Goal: Task Accomplishment & Management: Use online tool/utility

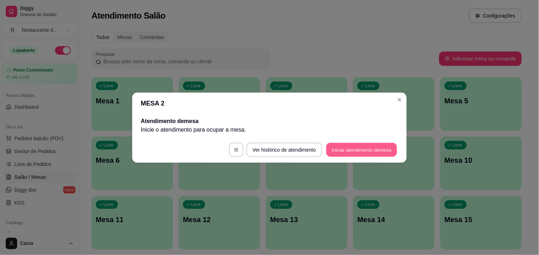
click at [376, 153] on button "Iniciar atendimento de mesa" at bounding box center [361, 150] width 71 height 14
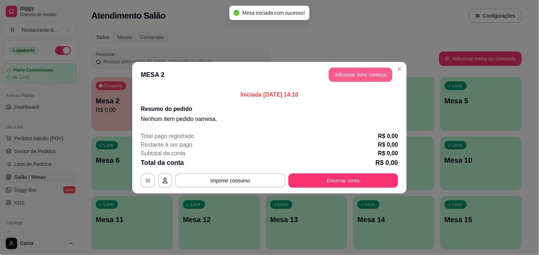
click at [363, 81] on button "Adicionar itens na mesa" at bounding box center [361, 75] width 64 height 14
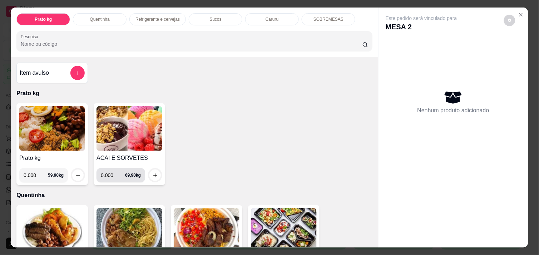
click at [129, 173] on div "0.000 69,90 kg" at bounding box center [121, 175] width 40 height 14
click at [127, 119] on img at bounding box center [130, 128] width 66 height 45
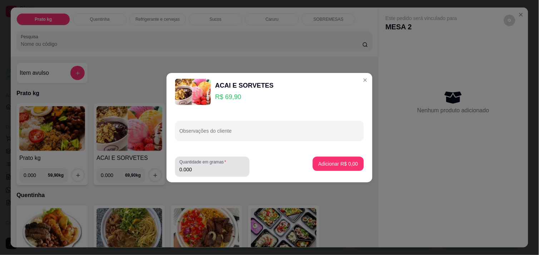
click at [196, 173] on div "Quantidade em gramas 0.000" at bounding box center [212, 167] width 74 height 20
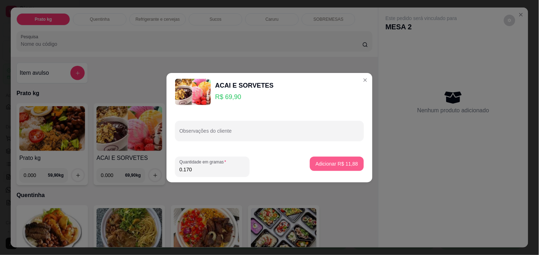
type input "0.170"
click at [327, 158] on button "Adicionar R$ 11,88" at bounding box center [337, 164] width 54 height 14
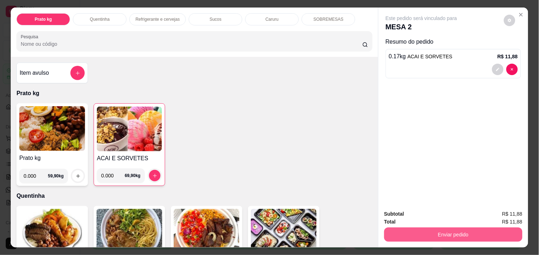
click at [454, 233] on button "Enviar pedido" at bounding box center [453, 234] width 138 height 14
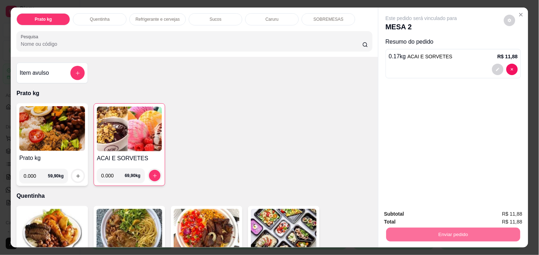
click at [505, 215] on button "Enviar pedido" at bounding box center [504, 214] width 40 height 14
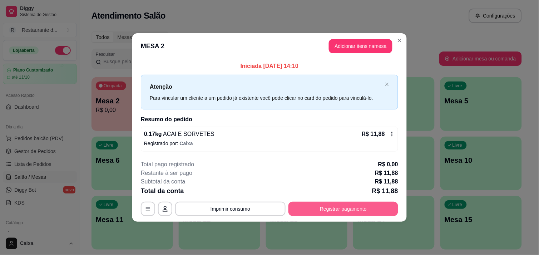
click at [361, 214] on button "Registrar pagamento" at bounding box center [343, 209] width 110 height 14
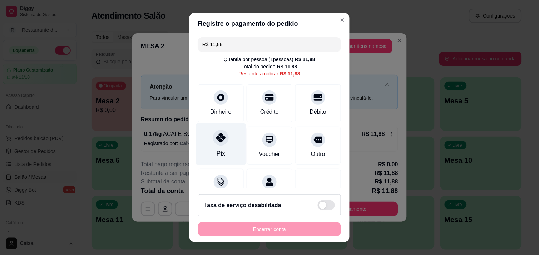
click at [219, 143] on div at bounding box center [221, 138] width 16 height 16
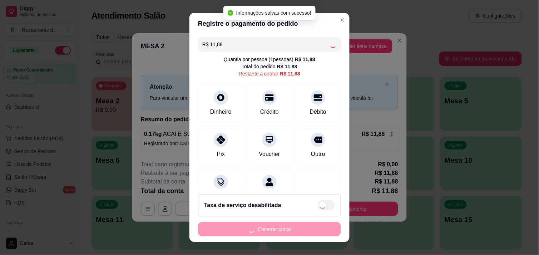
type input "R$ 0,00"
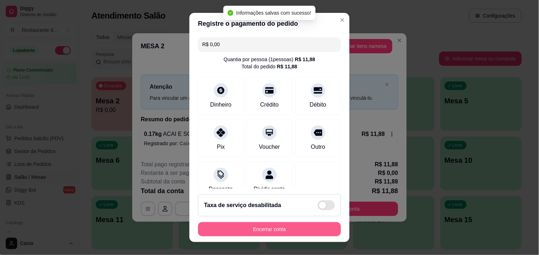
click at [290, 224] on button "Encerrar conta" at bounding box center [269, 229] width 143 height 14
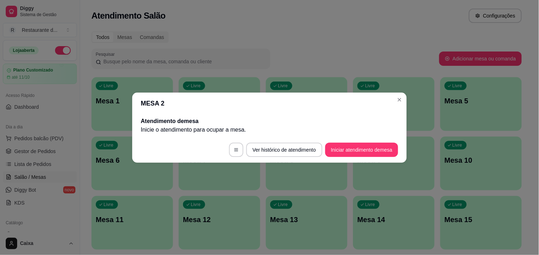
drag, startPoint x: 313, startPoint y: 225, endPoint x: 349, endPoint y: 263, distance: 53.1
click at [342, 148] on button "Iniciar atendimento de mesa" at bounding box center [361, 150] width 73 height 14
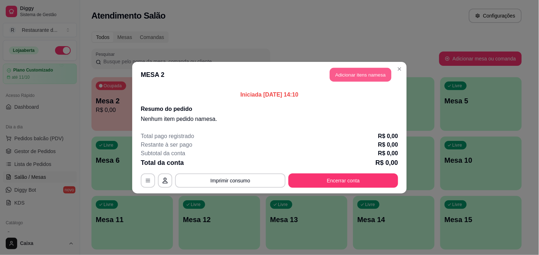
click at [374, 70] on button "Adicionar itens na mesa" at bounding box center [360, 75] width 61 height 14
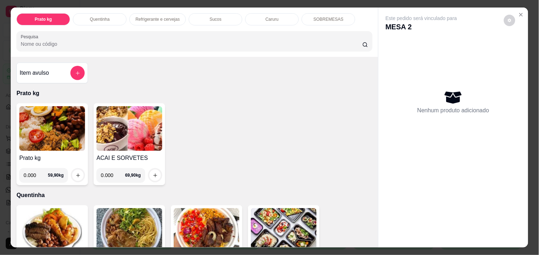
click at [58, 138] on img at bounding box center [52, 128] width 66 height 45
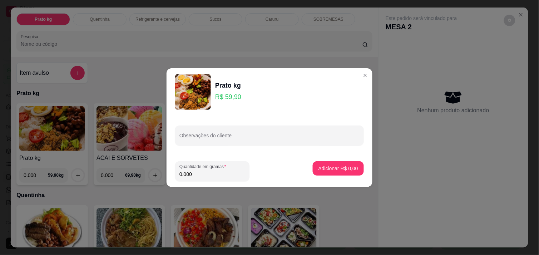
click at [212, 177] on input "0.000" at bounding box center [212, 174] width 66 height 7
type input "0.495"
click at [329, 170] on p "Adicionar R$ 29,65" at bounding box center [337, 168] width 43 height 7
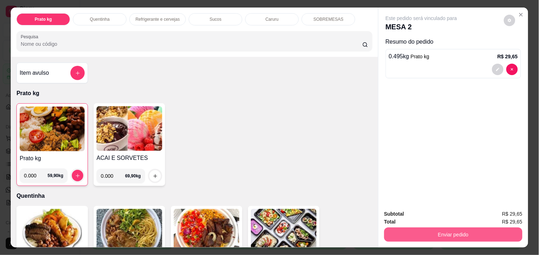
click at [467, 237] on button "Enviar pedido" at bounding box center [453, 234] width 138 height 14
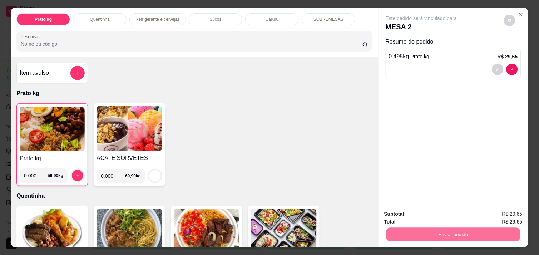
click at [509, 211] on button "Enviar pedido" at bounding box center [503, 213] width 39 height 13
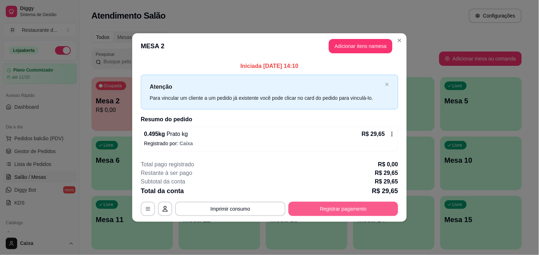
click at [335, 209] on button "Registrar pagamento" at bounding box center [343, 209] width 110 height 14
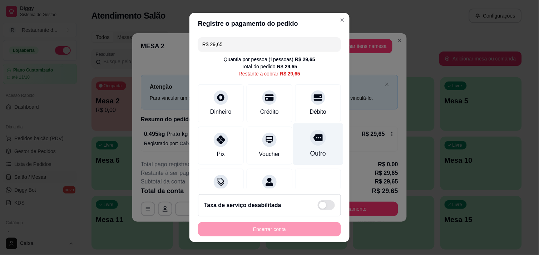
drag, startPoint x: 314, startPoint y: 92, endPoint x: 307, endPoint y: 156, distance: 64.4
click at [313, 94] on div "Débito" at bounding box center [318, 103] width 46 height 38
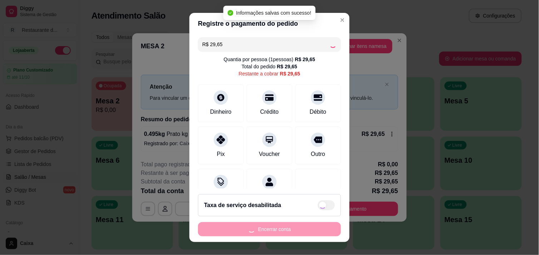
type input "R$ 0,00"
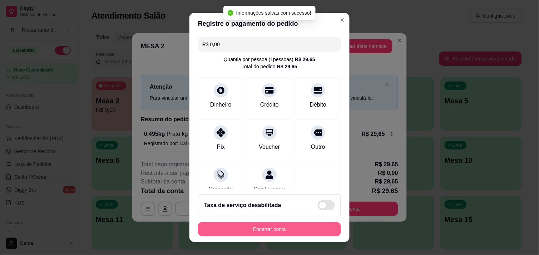
click at [313, 230] on button "Encerrar conta" at bounding box center [269, 229] width 143 height 14
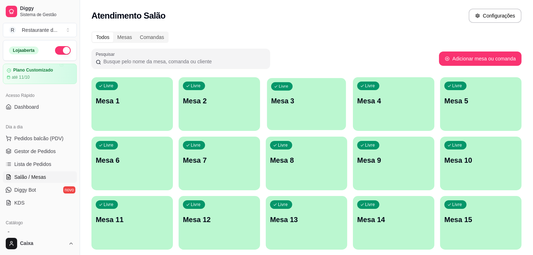
click at [323, 95] on div "Livre Mesa 3" at bounding box center [306, 100] width 79 height 44
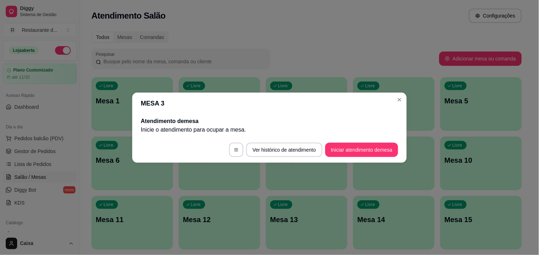
click at [373, 145] on button "Iniciar atendimento de mesa" at bounding box center [361, 150] width 73 height 14
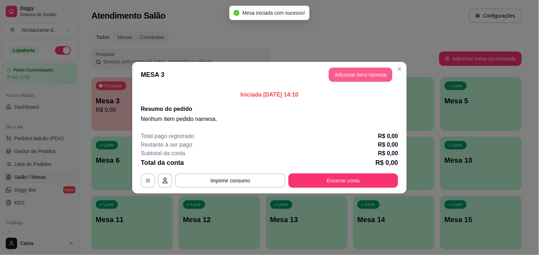
click at [366, 69] on button "Adicionar itens na mesa" at bounding box center [361, 75] width 64 height 14
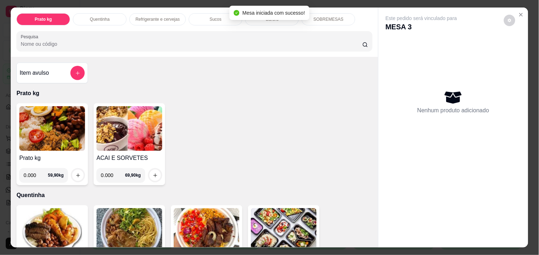
click at [113, 120] on img at bounding box center [130, 128] width 66 height 45
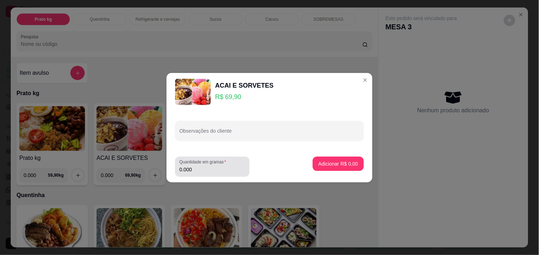
click at [199, 173] on div "0.000" at bounding box center [212, 166] width 66 height 14
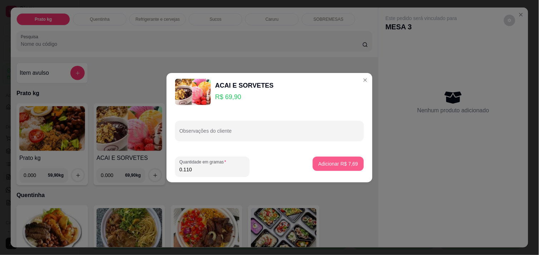
type input "0.110"
click at [344, 163] on p "Adicionar R$ 7,69" at bounding box center [339, 163] width 40 height 7
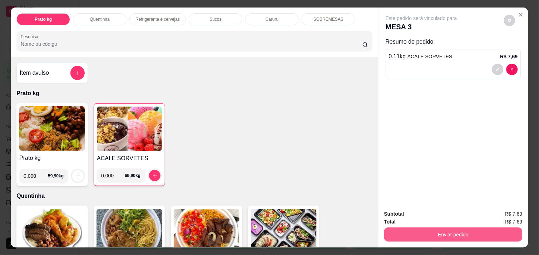
click at [459, 236] on button "Enviar pedido" at bounding box center [453, 234] width 138 height 14
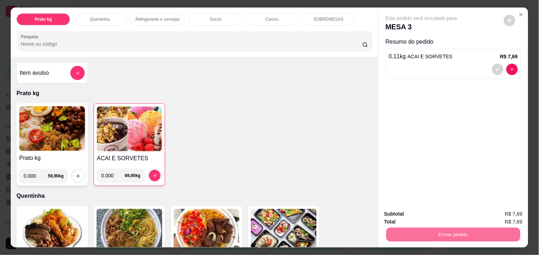
click at [510, 214] on button "Enviar pedido" at bounding box center [504, 214] width 40 height 14
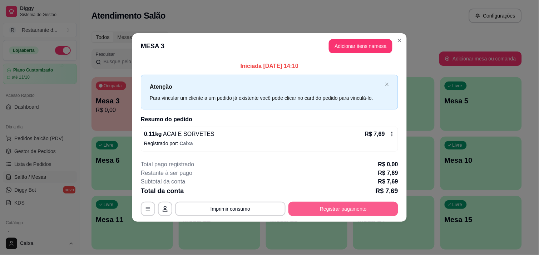
click at [349, 211] on button "Registrar pagamento" at bounding box center [343, 209] width 110 height 14
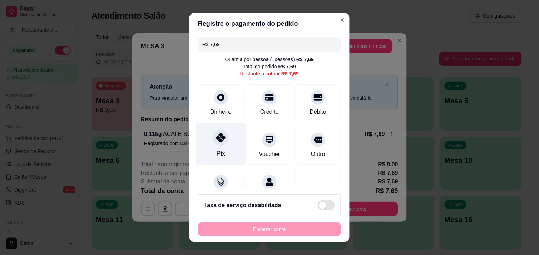
click at [230, 144] on div "Pix" at bounding box center [221, 144] width 50 height 42
type input "R$ 0,00"
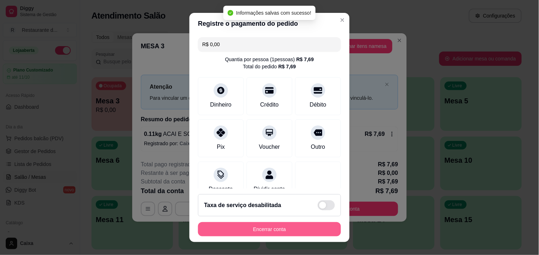
click at [292, 229] on button "Encerrar conta" at bounding box center [269, 229] width 143 height 14
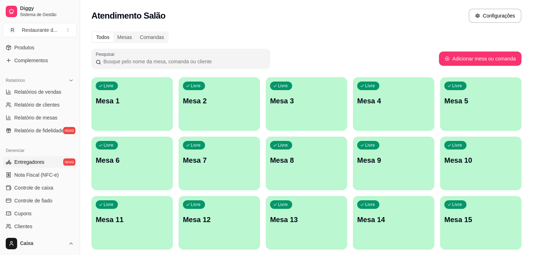
scroll to position [198, 0]
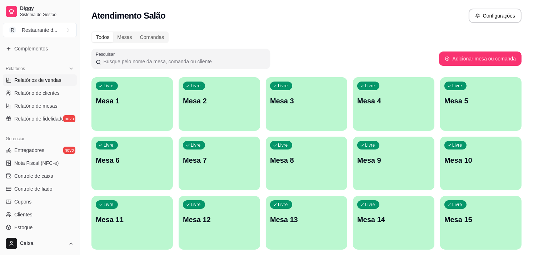
click at [43, 77] on span "Relatórios de vendas" at bounding box center [37, 80] width 47 height 7
select select "ALL"
select select "0"
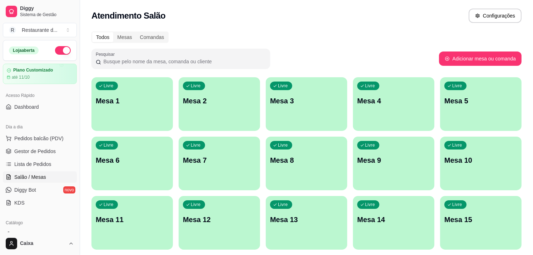
click at [233, 103] on p "Mesa 2" at bounding box center [219, 101] width 73 height 10
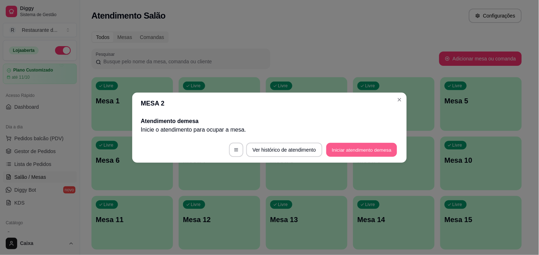
click at [369, 151] on button "Iniciar atendimento de mesa" at bounding box center [361, 150] width 71 height 14
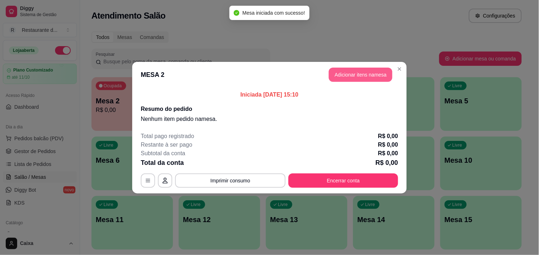
click at [369, 77] on button "Adicionar itens na mesa" at bounding box center [361, 75] width 64 height 14
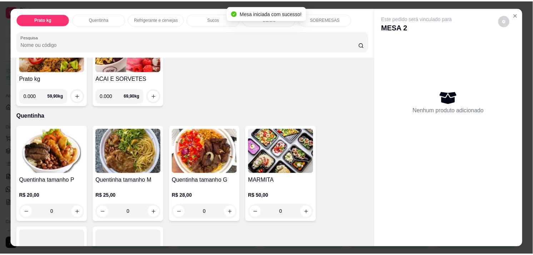
scroll to position [119, 0]
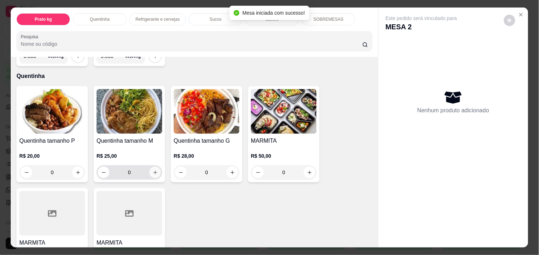
click at [153, 171] on icon "increase-product-quantity" at bounding box center [155, 173] width 4 height 4
click at [153, 170] on icon "increase-product-quantity" at bounding box center [155, 172] width 5 height 5
type input "2"
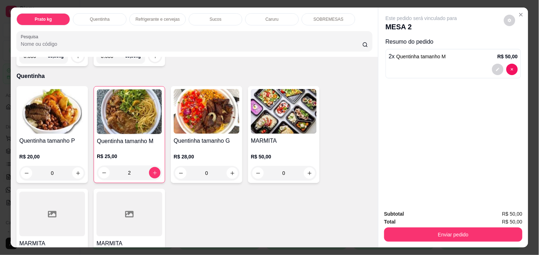
click at [391, 226] on div "Enviar pedido" at bounding box center [453, 234] width 138 height 16
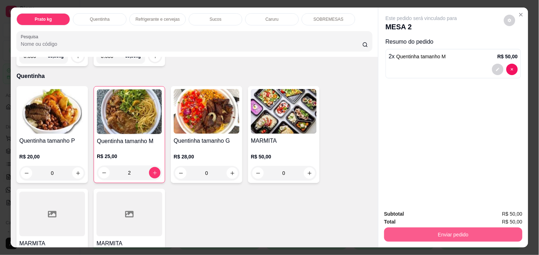
click at [400, 230] on button "Enviar pedido" at bounding box center [453, 234] width 138 height 14
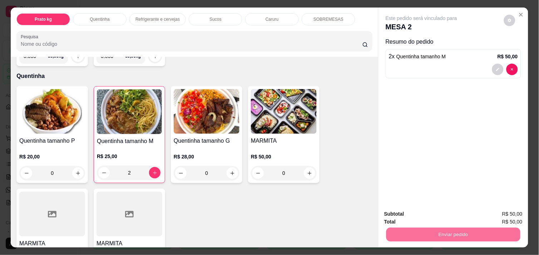
click at [517, 213] on button "Enviar pedido" at bounding box center [504, 214] width 40 height 14
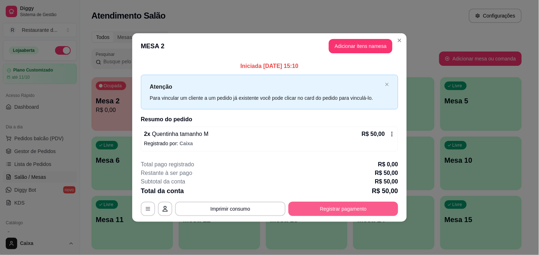
click at [345, 208] on button "Registrar pagamento" at bounding box center [343, 209] width 110 height 14
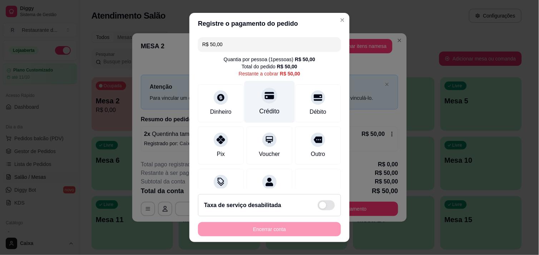
click at [266, 106] on div "Crédito" at bounding box center [270, 102] width 50 height 42
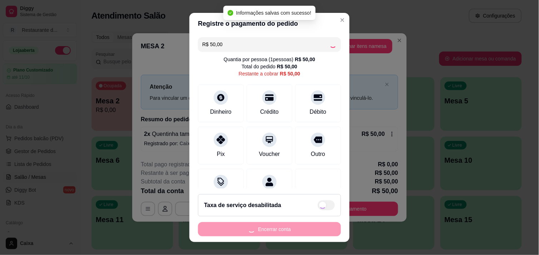
type input "R$ 0,00"
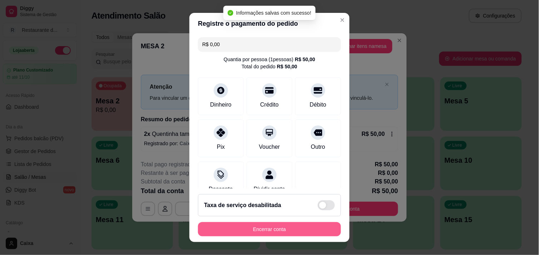
click at [283, 230] on button "Encerrar conta" at bounding box center [269, 229] width 143 height 14
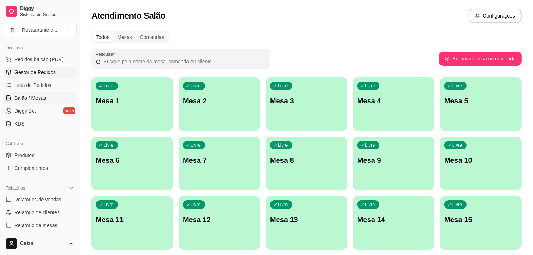
scroll to position [79, 0]
select select "ALL"
select select "0"
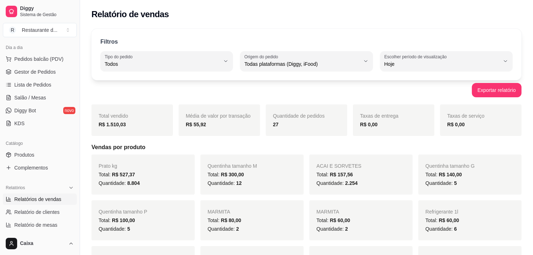
click at [458, 22] on div "Relatório de vendas" at bounding box center [306, 12] width 453 height 24
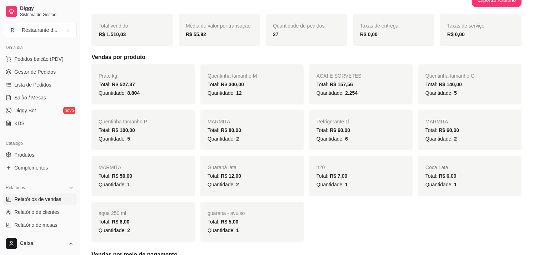
scroll to position [99, 0]
